Goal: Obtain resource: Obtain resource

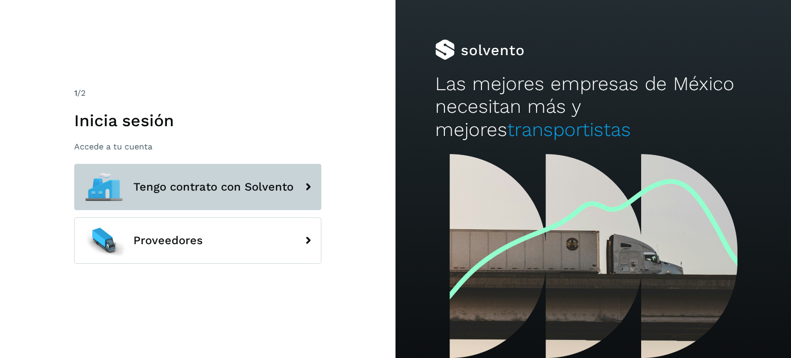
click at [273, 177] on button "Tengo contrato con Solvento" at bounding box center [197, 187] width 247 height 46
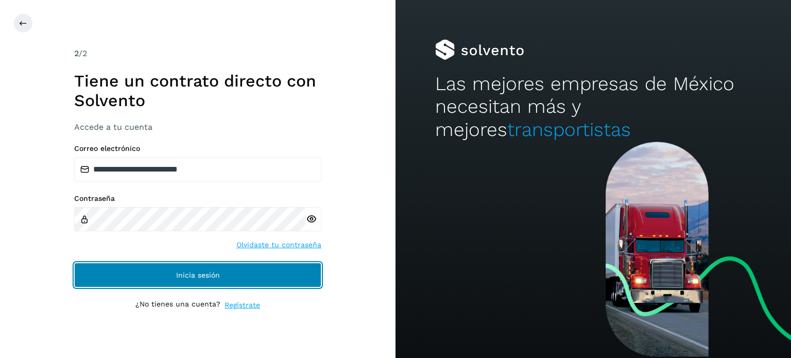
click at [231, 267] on button "Inicia sesión" at bounding box center [197, 275] width 247 height 25
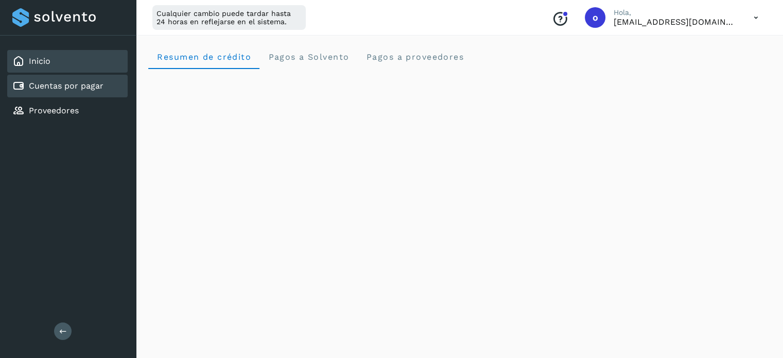
click at [80, 87] on link "Cuentas por pagar" at bounding box center [66, 86] width 75 height 10
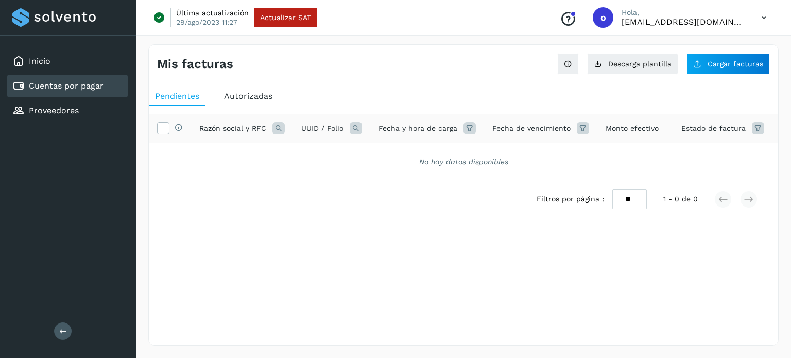
click at [354, 127] on icon at bounding box center [355, 128] width 12 height 12
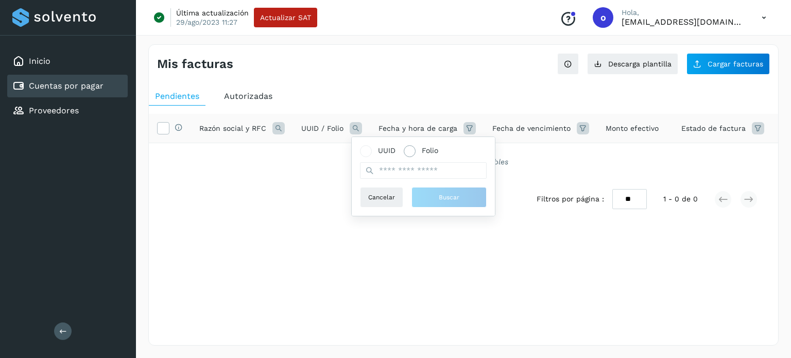
click at [414, 152] on span at bounding box center [410, 151] width 12 height 12
click at [276, 126] on icon at bounding box center [278, 128] width 12 height 12
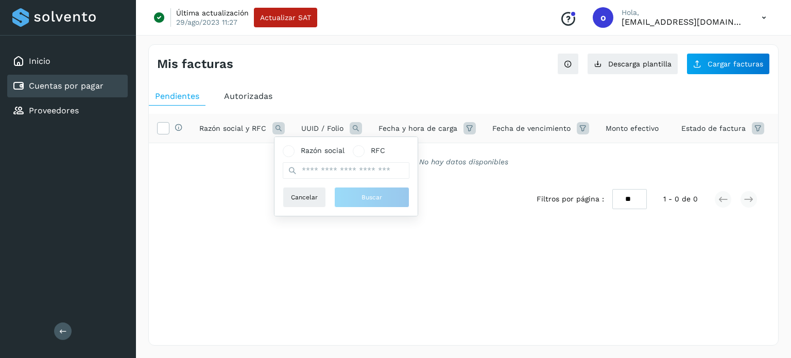
click at [276, 126] on icon at bounding box center [278, 128] width 12 height 12
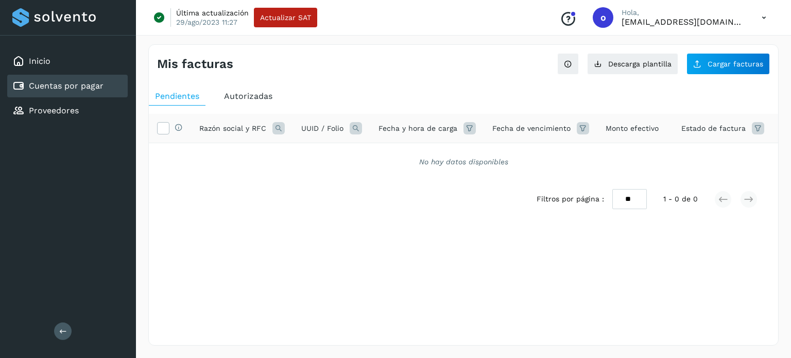
click at [276, 126] on icon at bounding box center [278, 128] width 12 height 12
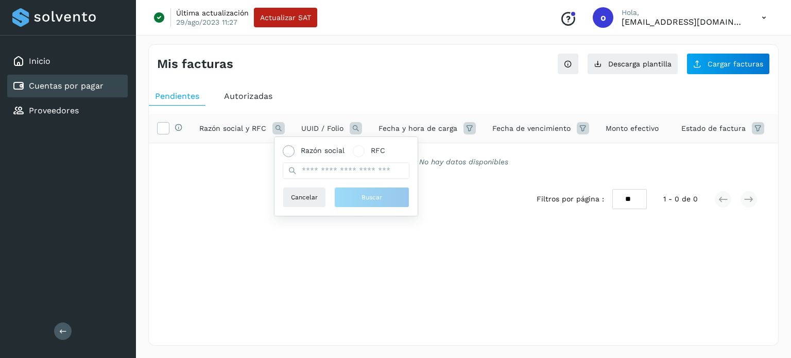
click at [327, 149] on span "Razón social" at bounding box center [323, 150] width 44 height 11
click at [335, 173] on input "text" at bounding box center [346, 170] width 127 height 16
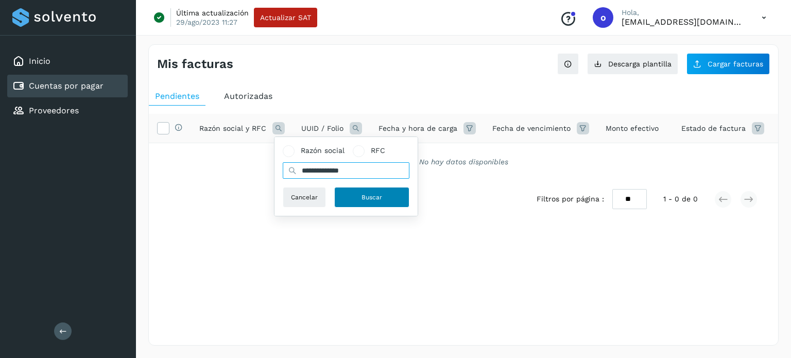
type input "**********"
click at [358, 197] on button "Buscar" at bounding box center [371, 197] width 75 height 21
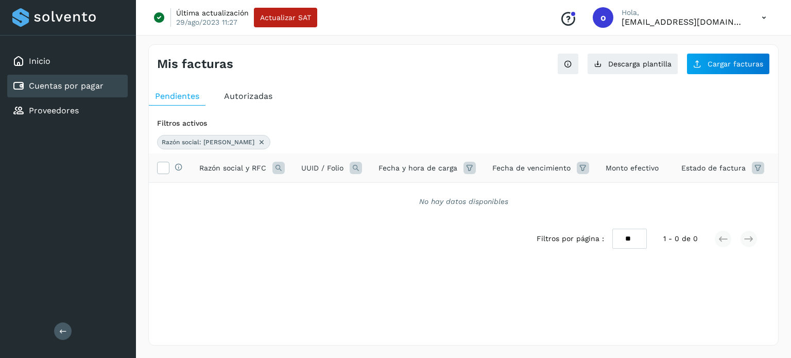
click at [249, 91] on span "Autorizadas" at bounding box center [248, 96] width 48 height 10
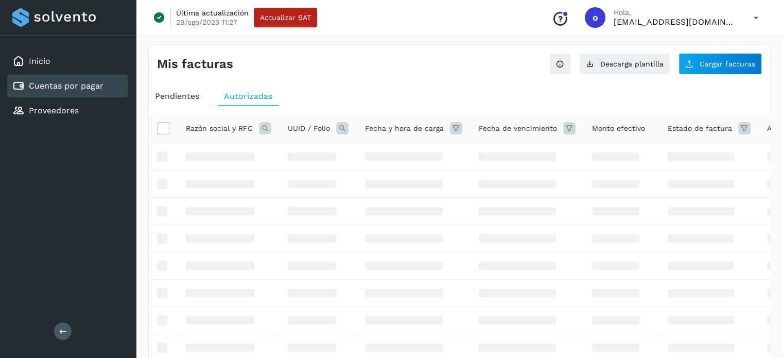
click at [264, 130] on icon at bounding box center [265, 128] width 12 height 12
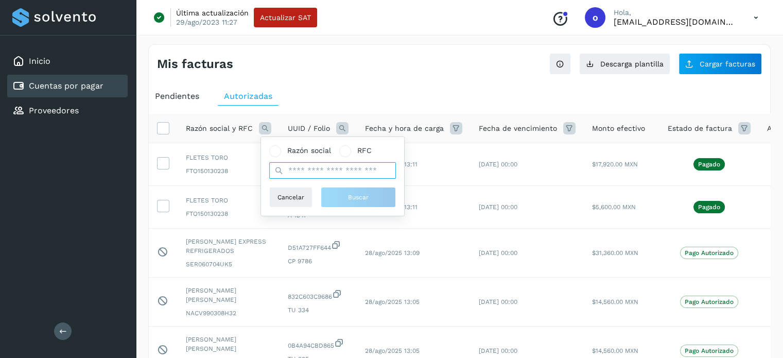
click at [356, 171] on input "text" at bounding box center [332, 170] width 127 height 16
click at [325, 142] on div "Razón social RFC Cancelar Buscar" at bounding box center [332, 176] width 143 height 79
click at [308, 153] on span "Razón social" at bounding box center [309, 150] width 44 height 11
click at [311, 172] on input "text" at bounding box center [332, 170] width 127 height 16
click at [368, 166] on input "********" at bounding box center [332, 170] width 127 height 16
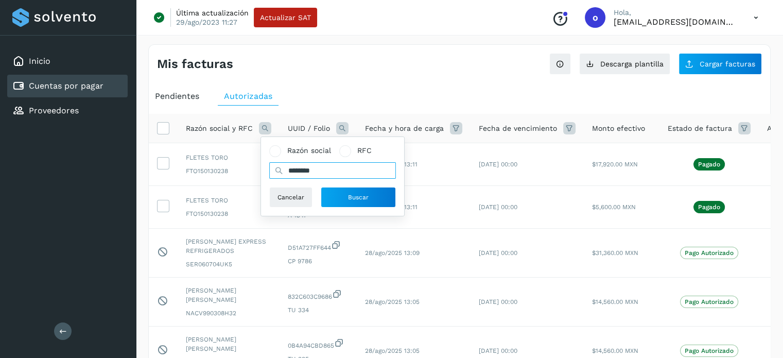
type input "********"
click at [340, 201] on button "Buscar" at bounding box center [358, 197] width 75 height 21
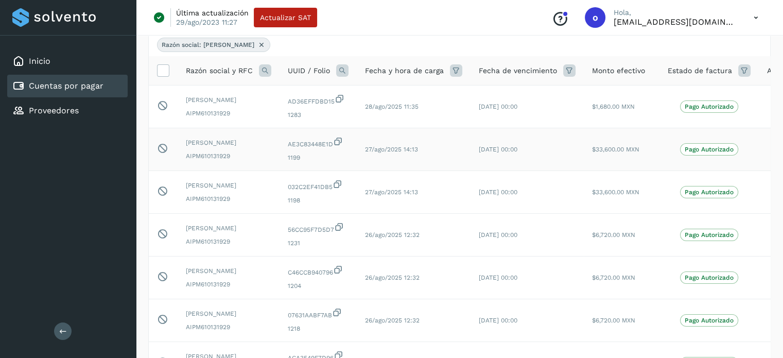
scroll to position [103, 0]
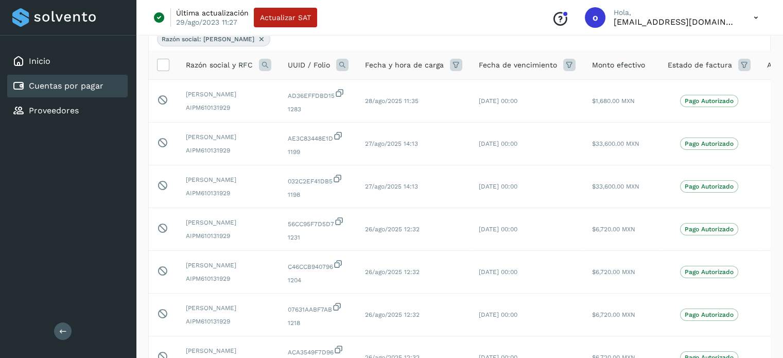
click at [741, 61] on icon at bounding box center [744, 65] width 12 height 12
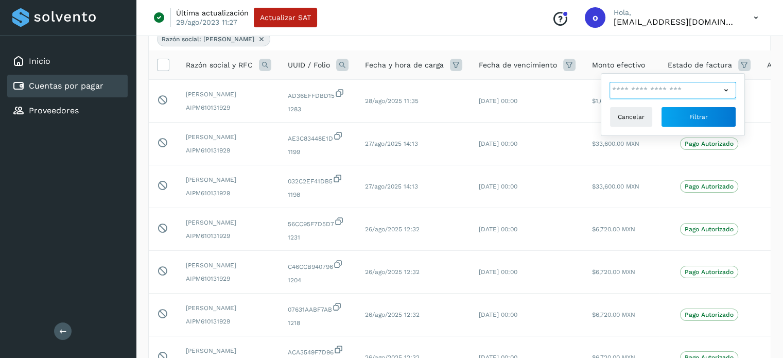
click at [717, 90] on input "text" at bounding box center [664, 90] width 111 height 16
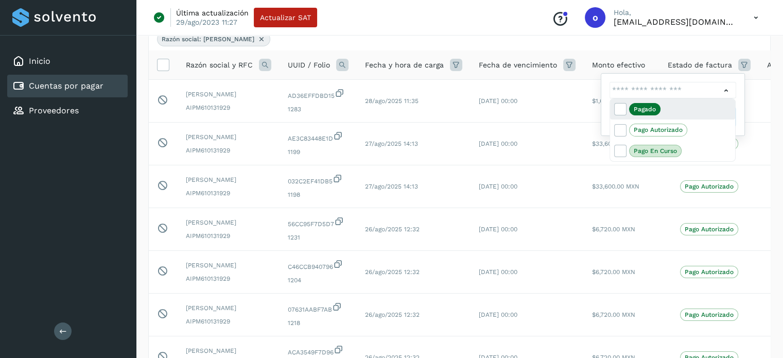
click at [659, 107] on span "Pagado" at bounding box center [644, 109] width 31 height 12
click at [622, 107] on icon at bounding box center [620, 108] width 10 height 10
type input "**********"
click at [736, 88] on div at bounding box center [391, 179] width 783 height 358
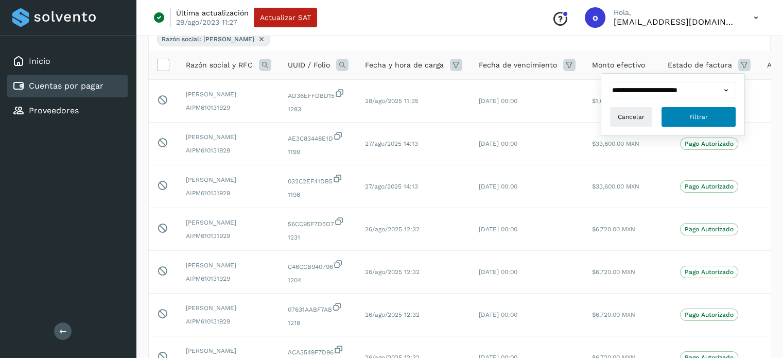
click at [710, 121] on button "Filtrar" at bounding box center [698, 117] width 75 height 21
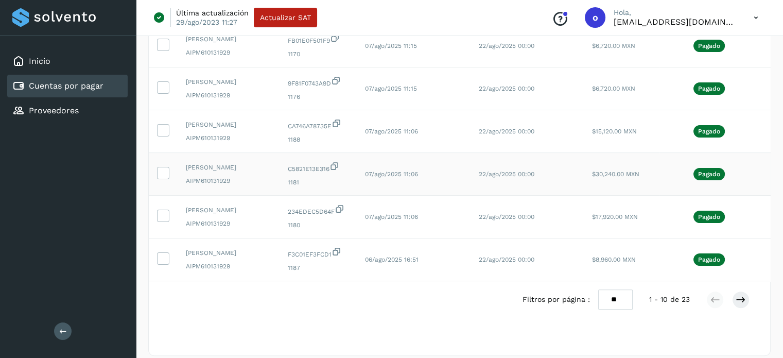
scroll to position [347, 0]
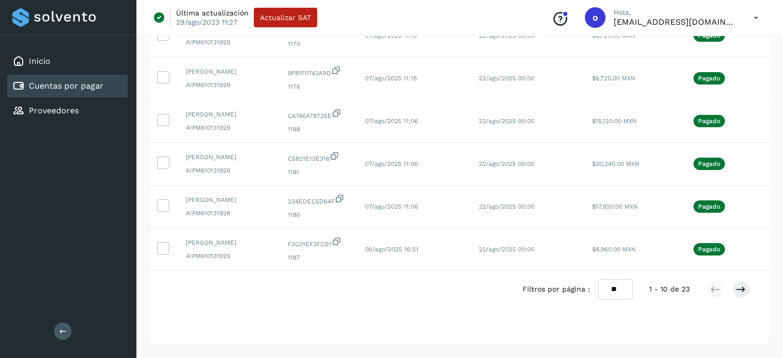
click at [617, 287] on select "** ** **" at bounding box center [615, 289] width 34 height 20
click at [615, 290] on select "** ** **" at bounding box center [615, 289] width 34 height 20
click at [615, 298] on select "** ** **" at bounding box center [615, 289] width 34 height 20
select select "**"
click at [598, 279] on select "** ** **" at bounding box center [615, 289] width 34 height 20
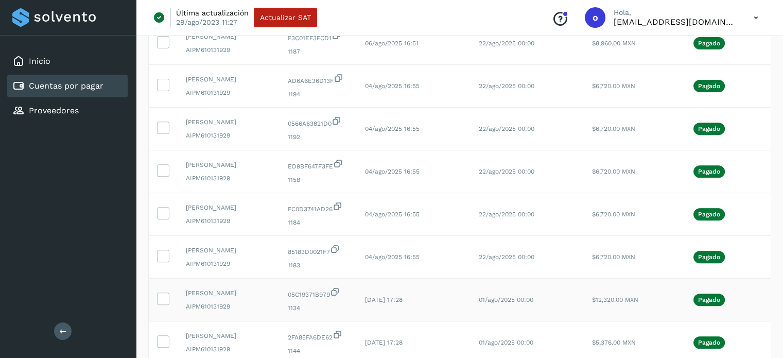
scroll to position [544, 0]
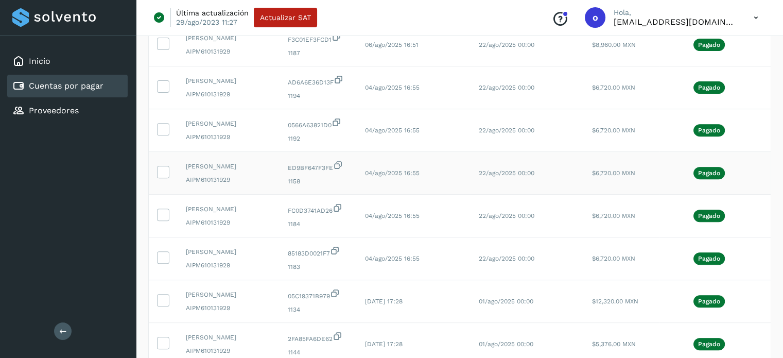
click at [681, 177] on div "Pagado" at bounding box center [709, 173] width 83 height 12
click at [649, 175] on td "$6,720.00 MXN" at bounding box center [622, 173] width 76 height 43
click at [161, 169] on icon at bounding box center [163, 171] width 11 height 11
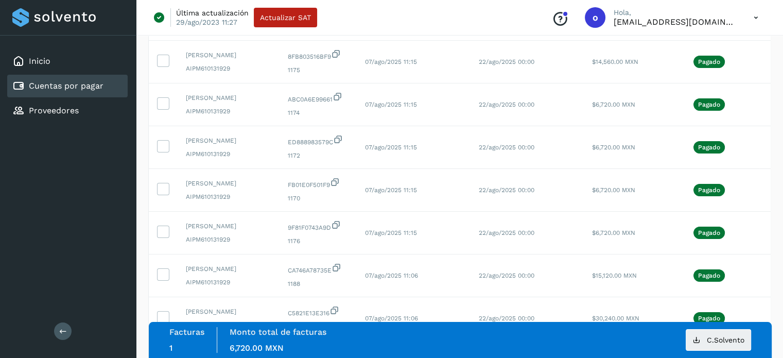
scroll to position [183, 0]
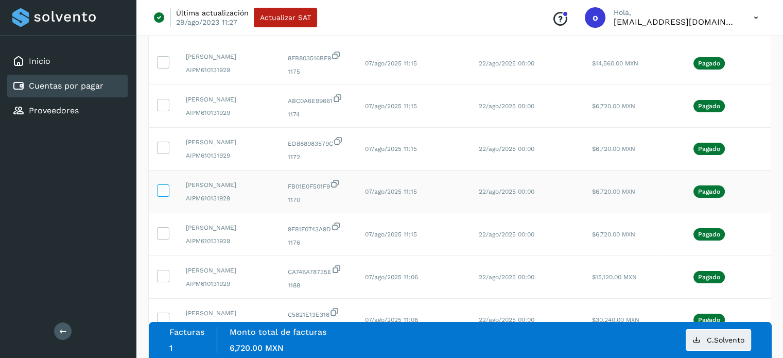
click at [166, 191] on icon at bounding box center [163, 189] width 11 height 11
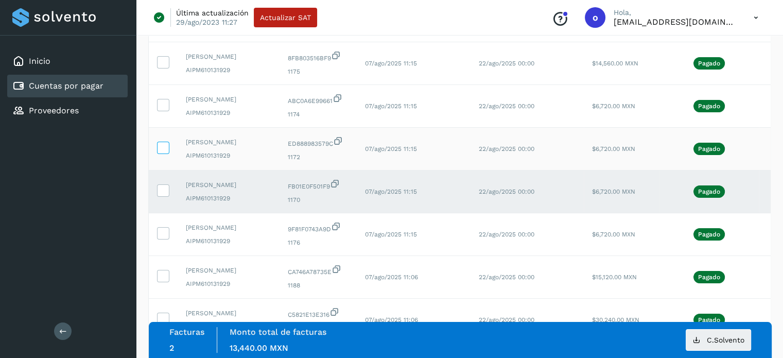
click at [165, 149] on icon at bounding box center [163, 147] width 11 height 11
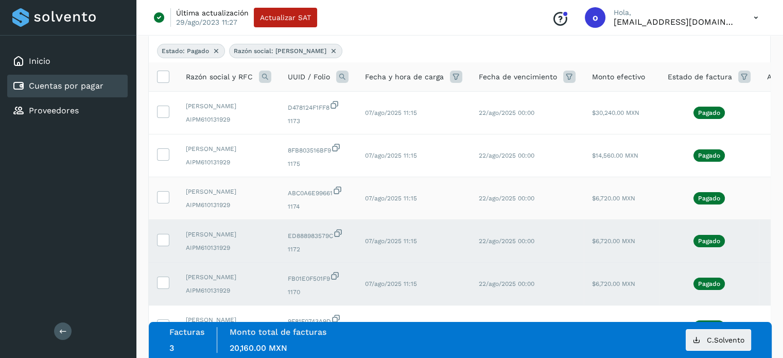
scroll to position [80, 0]
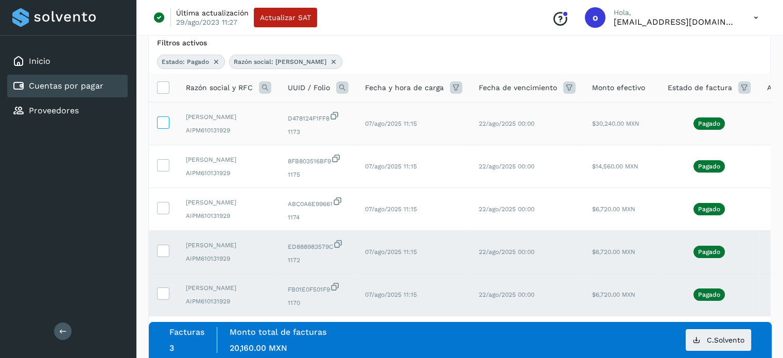
click at [160, 123] on icon at bounding box center [163, 121] width 11 height 11
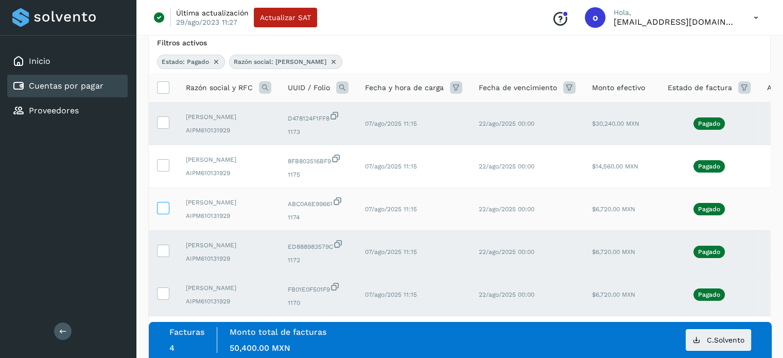
click at [161, 207] on icon at bounding box center [163, 207] width 11 height 11
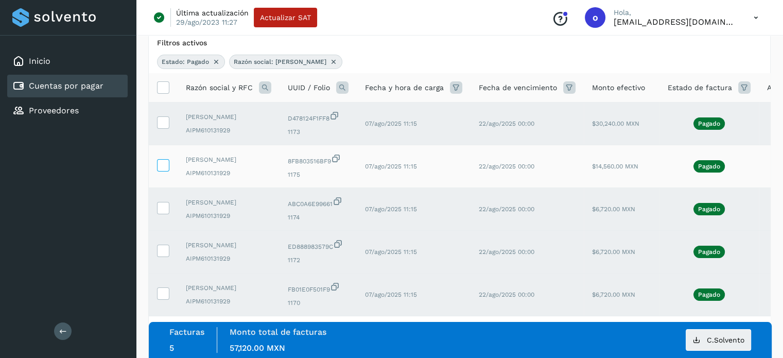
click at [158, 161] on icon at bounding box center [163, 164] width 11 height 11
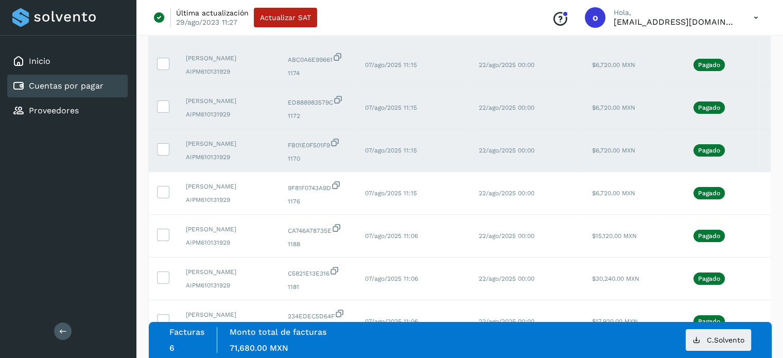
scroll to position [235, 0]
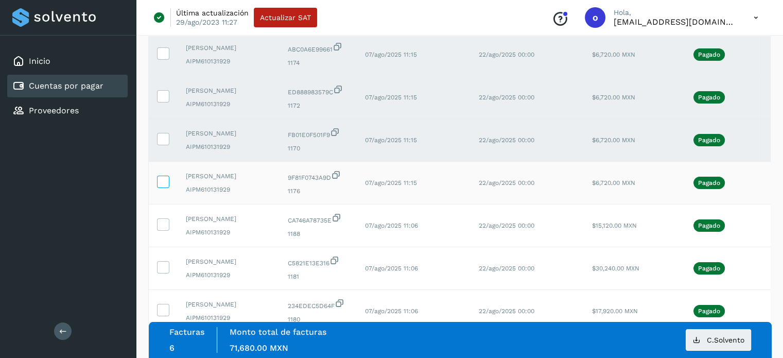
click at [161, 183] on icon at bounding box center [163, 181] width 11 height 11
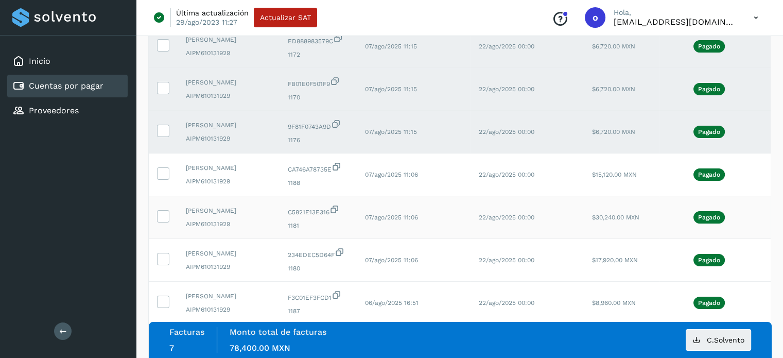
scroll to position [286, 0]
click at [166, 256] on icon at bounding box center [163, 257] width 11 height 11
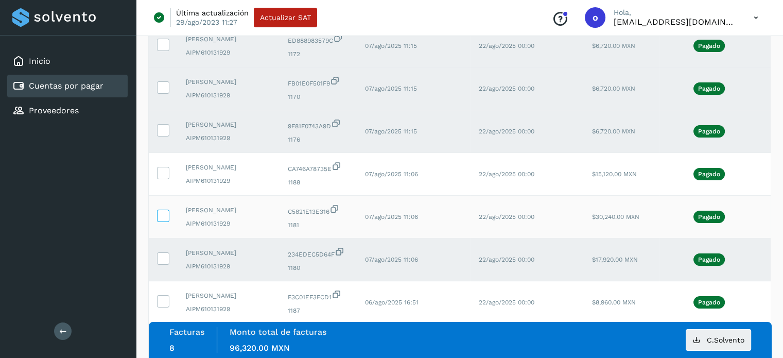
click at [159, 213] on icon at bounding box center [163, 214] width 11 height 11
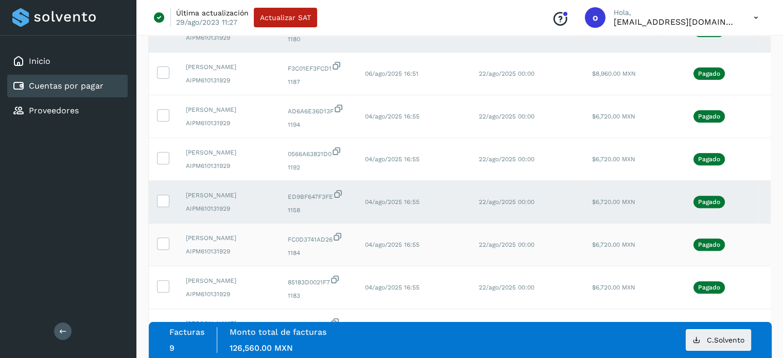
scroll to position [544, 0]
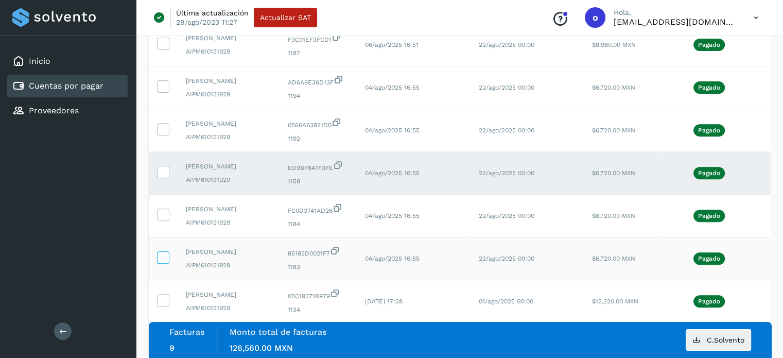
click at [161, 254] on icon at bounding box center [163, 256] width 11 height 11
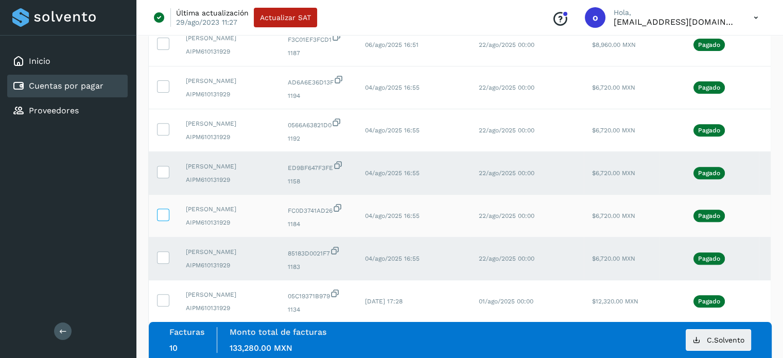
click at [159, 215] on icon at bounding box center [163, 213] width 11 height 11
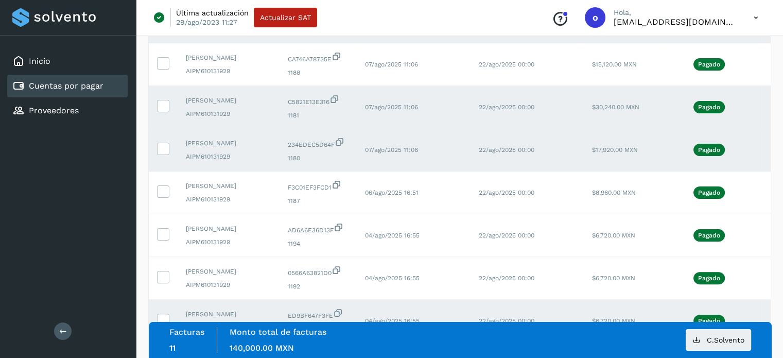
scroll to position [389, 0]
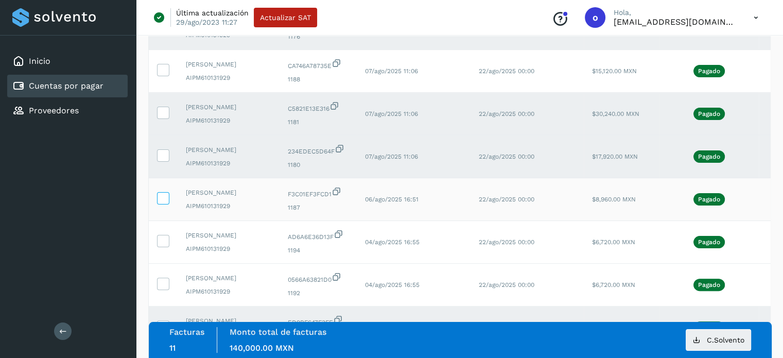
click at [162, 199] on icon at bounding box center [163, 197] width 11 height 11
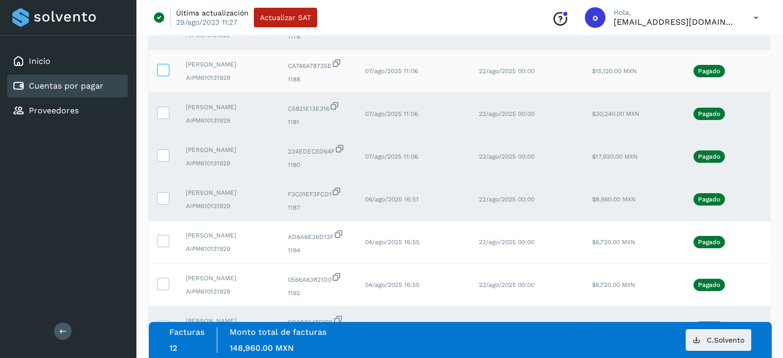
click at [165, 64] on icon at bounding box center [163, 69] width 11 height 11
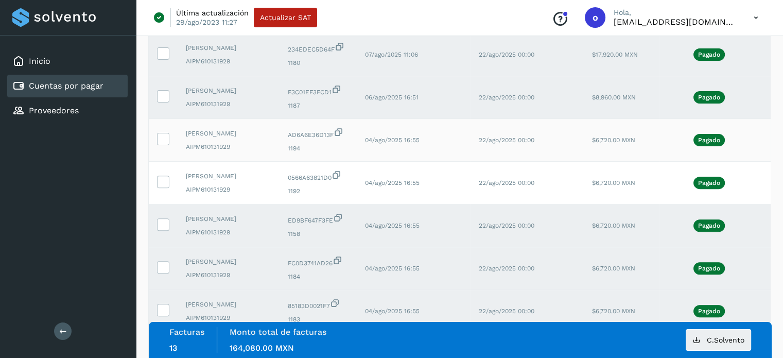
scroll to position [544, 0]
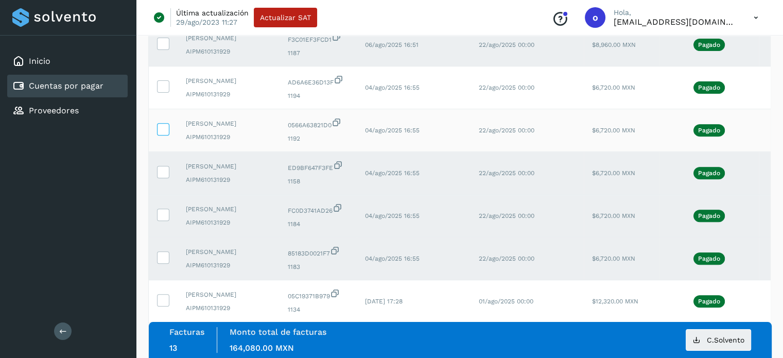
click at [163, 129] on icon at bounding box center [163, 128] width 11 height 11
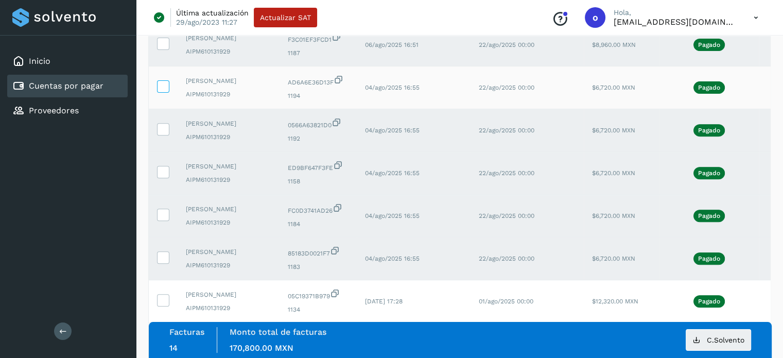
click at [163, 84] on icon at bounding box center [163, 85] width 11 height 11
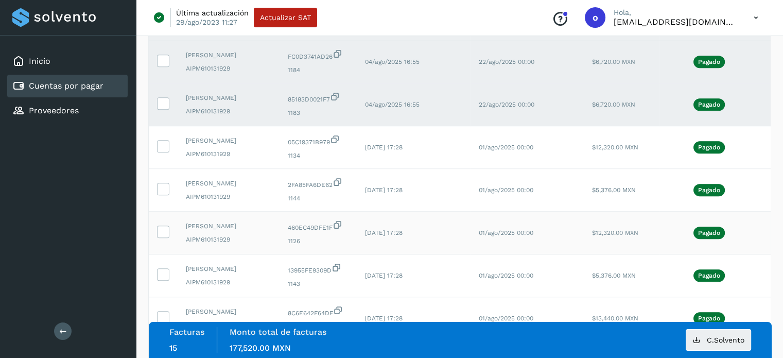
scroll to position [698, 0]
click at [733, 339] on span "C.Solvento" at bounding box center [726, 339] width 38 height 7
